Goal: Find specific page/section: Find specific page/section

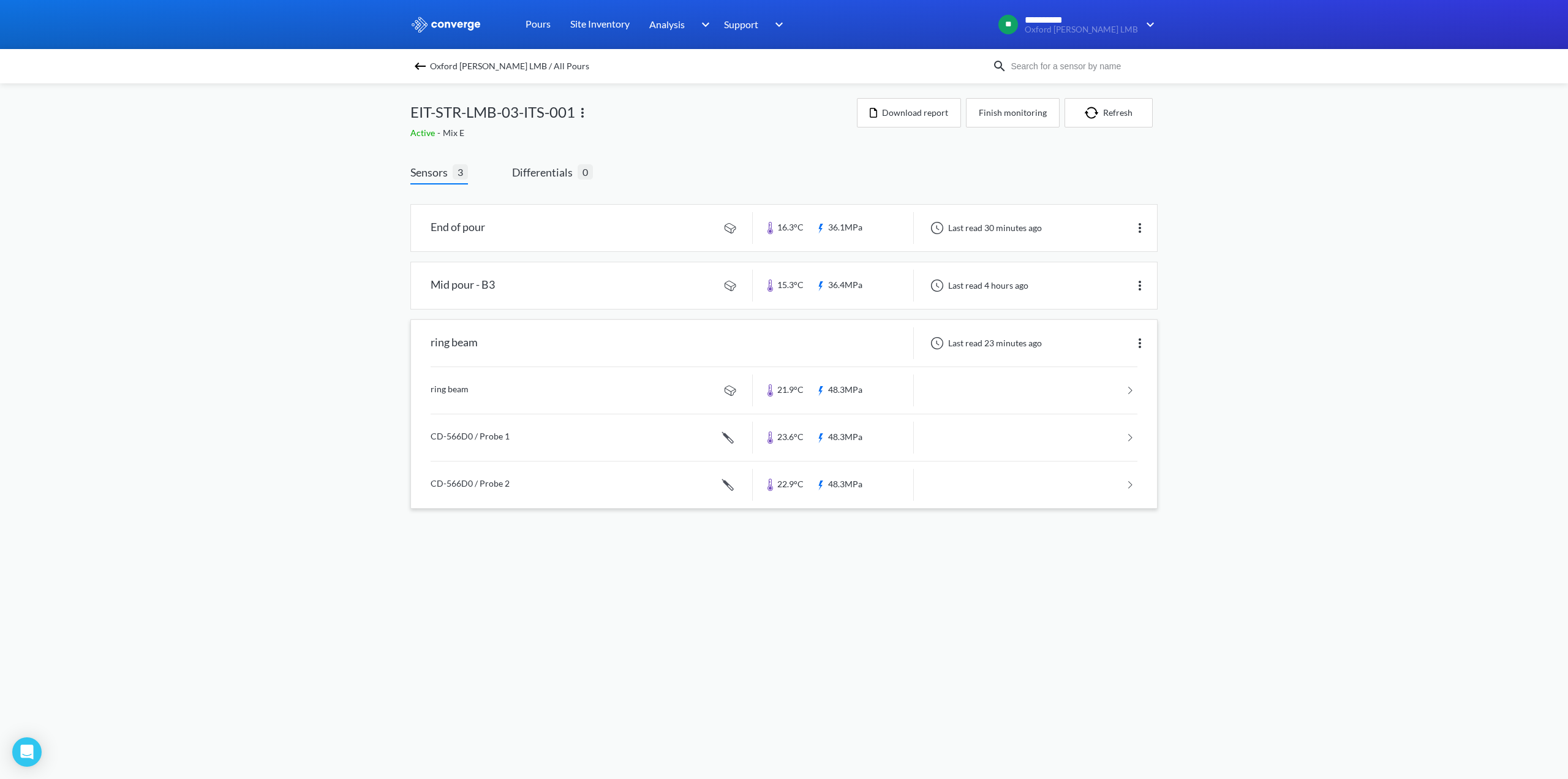
click at [458, 390] on link at bounding box center [784, 390] width 707 height 47
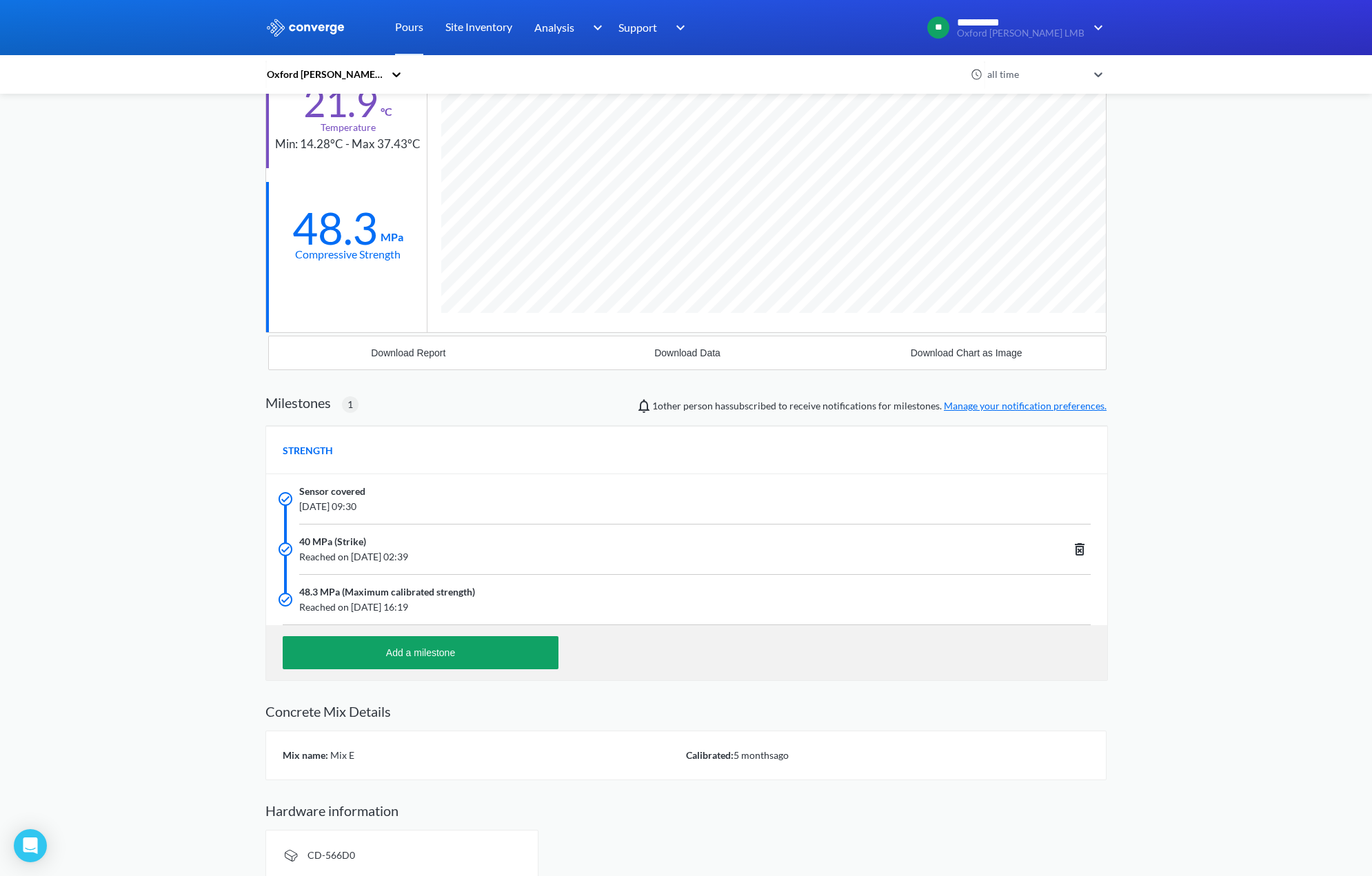
scroll to position [173, 0]
